Goal: Information Seeking & Learning: Learn about a topic

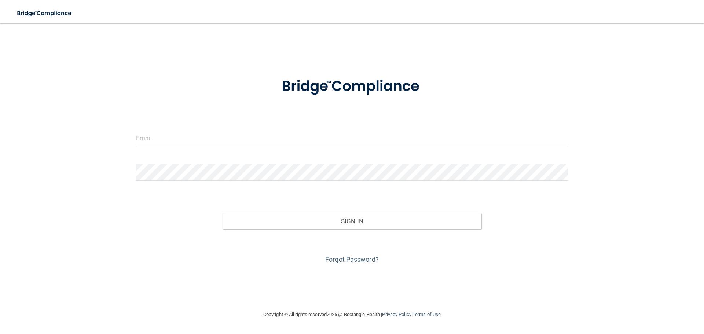
click at [136, 146] on div at bounding box center [136, 146] width 0 height 0
type input "[PERSON_NAME][EMAIL_ADDRESS][DOMAIN_NAME]"
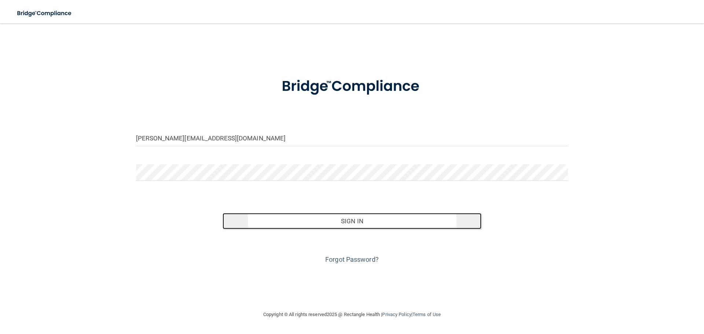
click at [373, 220] on button "Sign In" at bounding box center [352, 221] width 259 height 16
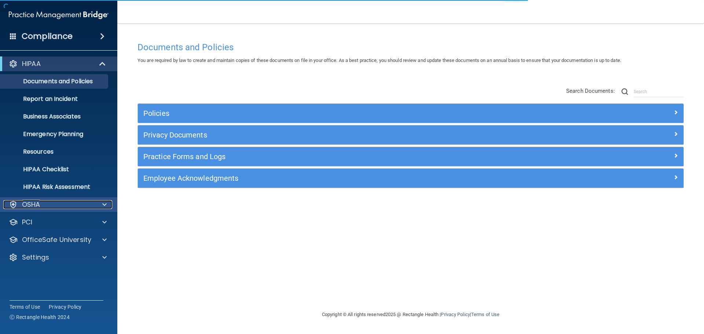
click at [59, 205] on div "OSHA" at bounding box center [48, 204] width 91 height 9
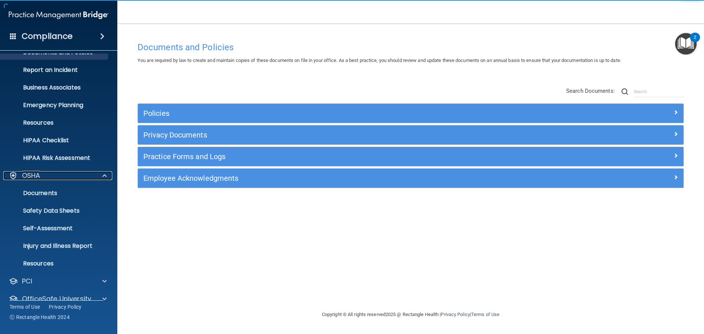
scroll to position [58, 0]
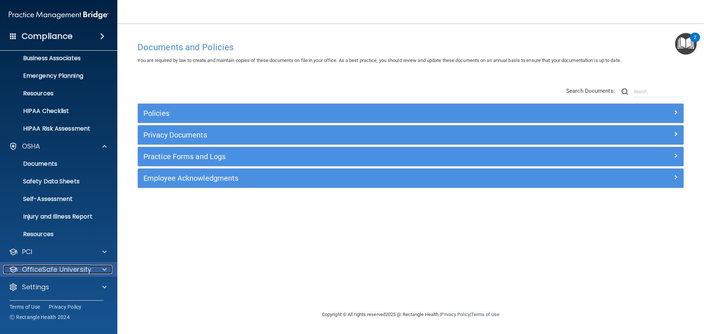
click at [69, 269] on p "OfficeSafe University" at bounding box center [56, 269] width 69 height 9
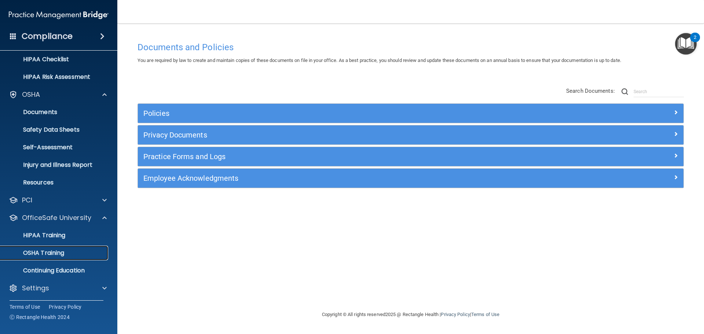
click at [53, 252] on p "OSHA Training" at bounding box center [34, 252] width 59 height 7
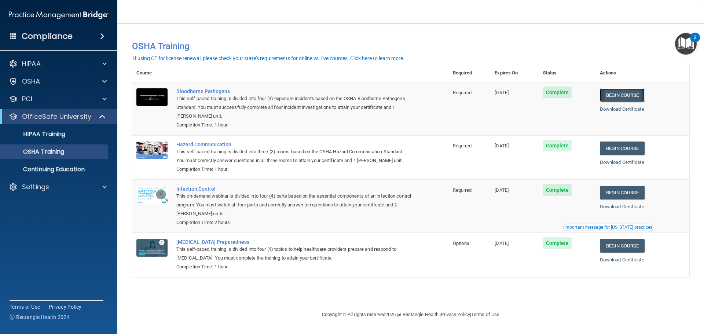
click at [617, 97] on link "Begin Course" at bounding box center [622, 95] width 45 height 14
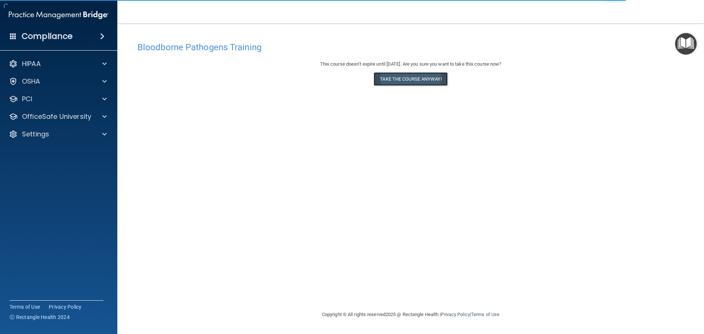
click at [419, 79] on button "Take the course anyway!" at bounding box center [411, 79] width 74 height 14
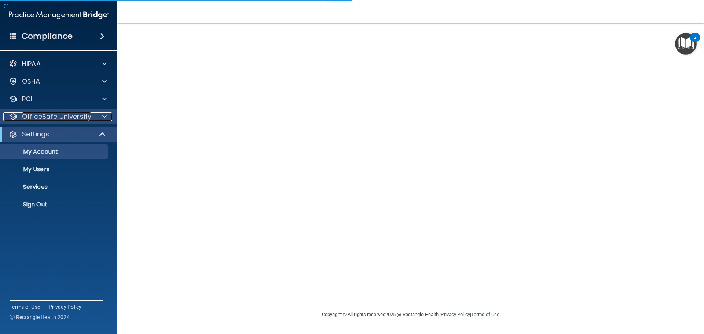
click at [63, 119] on p "OfficeSafe University" at bounding box center [56, 116] width 69 height 9
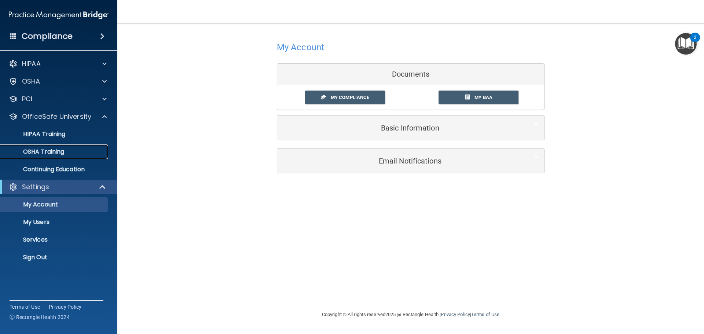
click at [55, 152] on p "OSHA Training" at bounding box center [34, 151] width 59 height 7
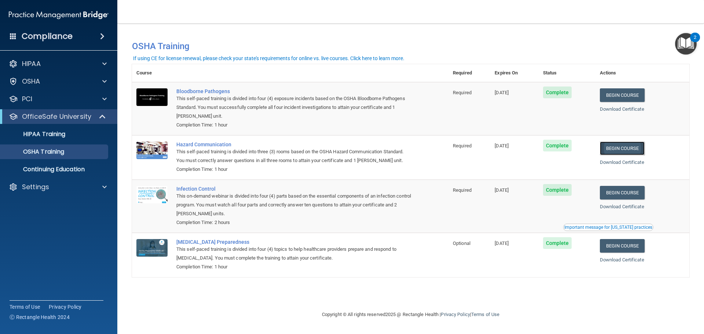
click at [623, 148] on link "Begin Course" at bounding box center [622, 149] width 45 height 14
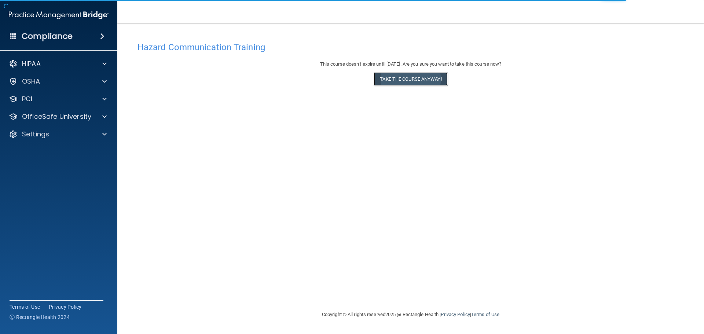
click at [409, 79] on button "Take the course anyway!" at bounding box center [411, 79] width 74 height 14
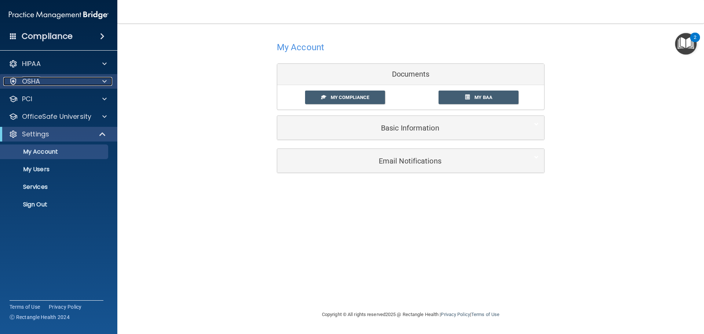
click at [70, 85] on div "OSHA" at bounding box center [48, 81] width 91 height 9
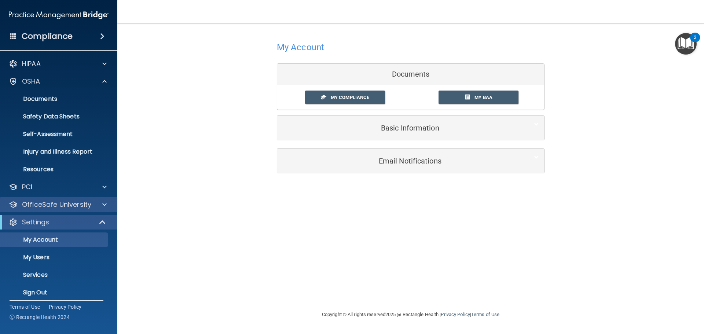
click at [51, 200] on div "OfficeSafe University" at bounding box center [59, 204] width 118 height 15
click at [51, 203] on p "OfficeSafe University" at bounding box center [56, 204] width 69 height 9
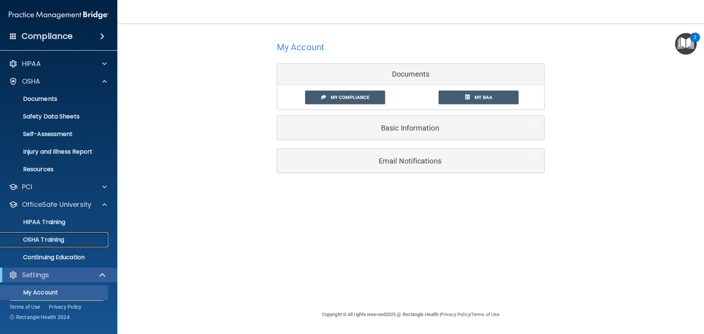
click at [52, 237] on p "OSHA Training" at bounding box center [34, 239] width 59 height 7
